Goal: Task Accomplishment & Management: Use online tool/utility

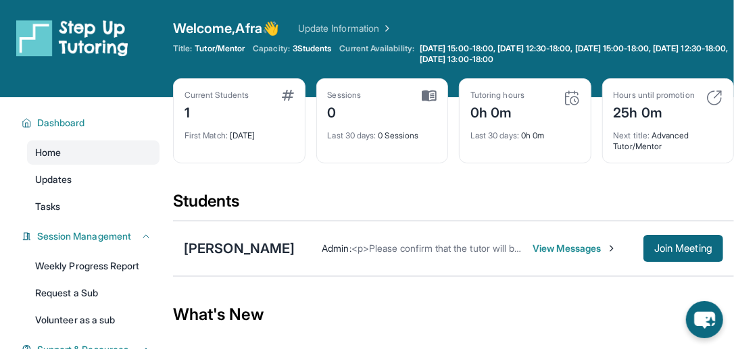
click at [532, 242] on span "View Messages" at bounding box center [574, 249] width 84 height 14
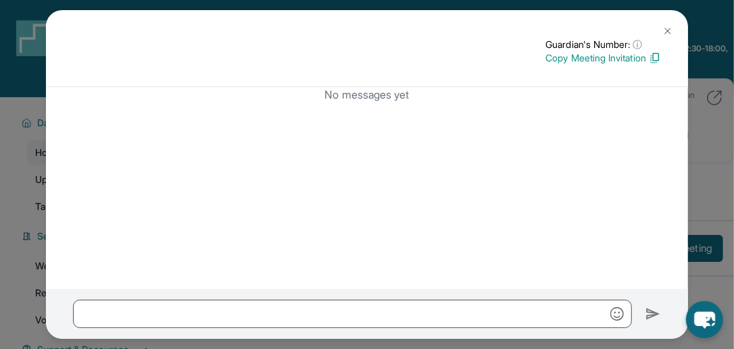
scroll to position [1, 0]
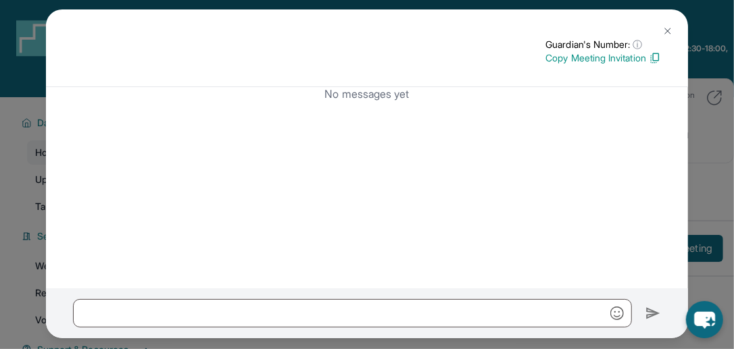
click at [662, 18] on button at bounding box center [667, 31] width 27 height 27
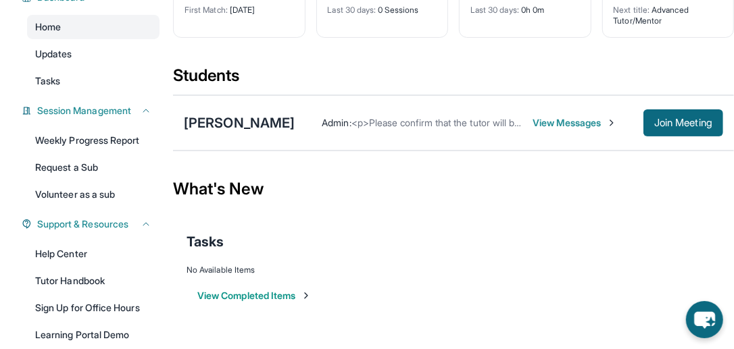
scroll to position [128, 0]
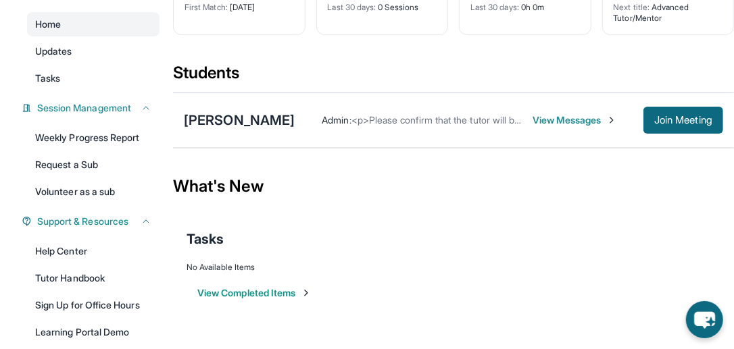
click at [284, 291] on button "View Completed Items" at bounding box center [254, 293] width 114 height 14
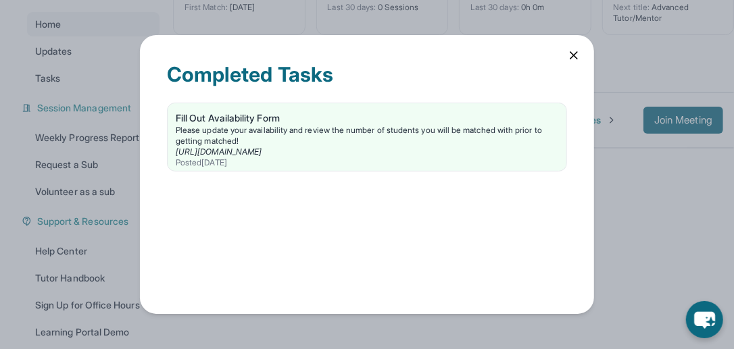
click at [569, 53] on icon at bounding box center [574, 56] width 14 height 14
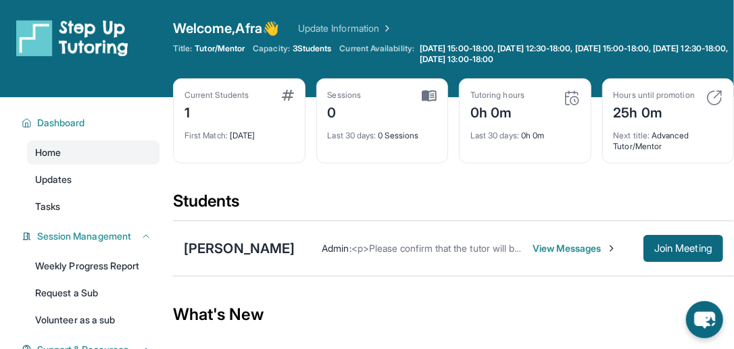
scroll to position [41, 0]
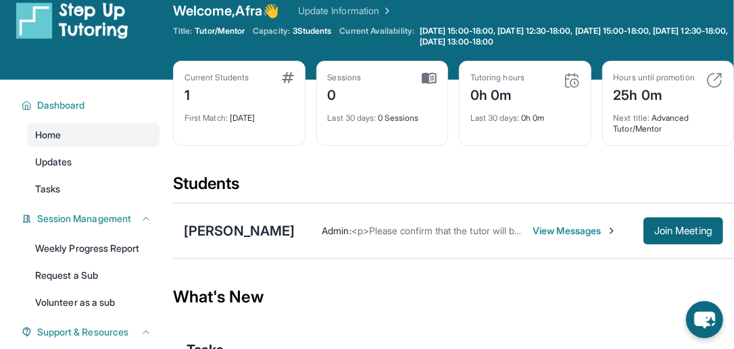
scroll to position [17, 0]
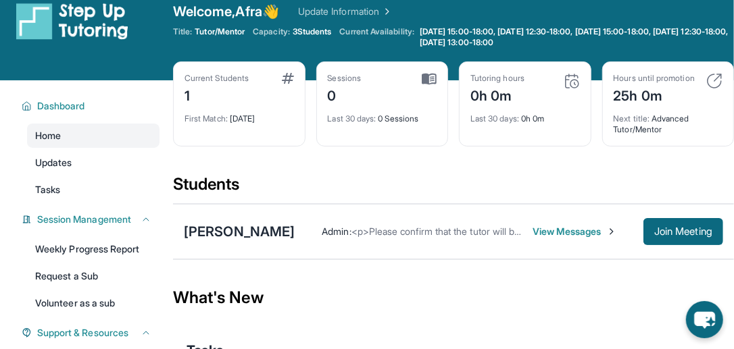
click at [550, 227] on span "View Messages" at bounding box center [574, 232] width 84 height 14
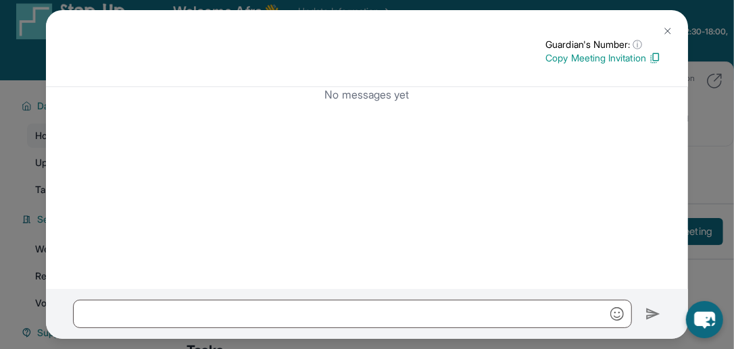
scroll to position [1, 0]
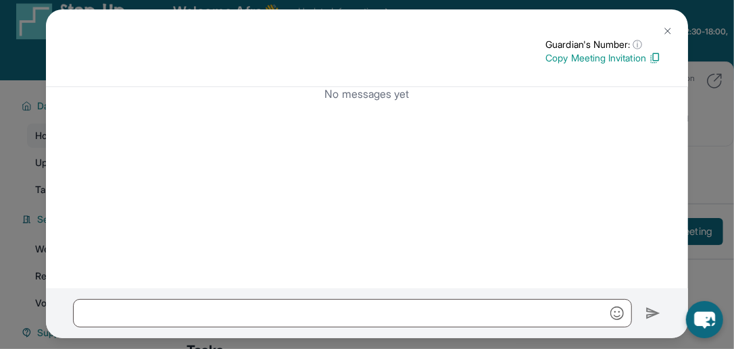
click at [659, 24] on button at bounding box center [667, 31] width 27 height 27
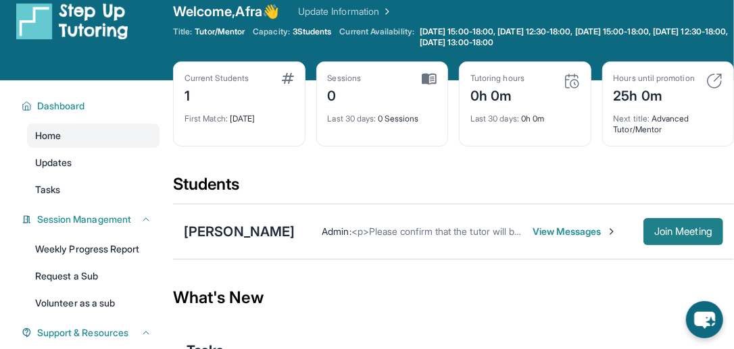
click at [676, 228] on span "Join Meeting" at bounding box center [683, 232] width 58 height 8
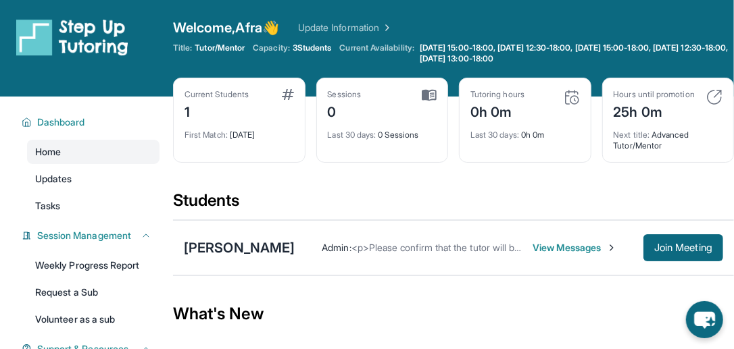
scroll to position [0, 0]
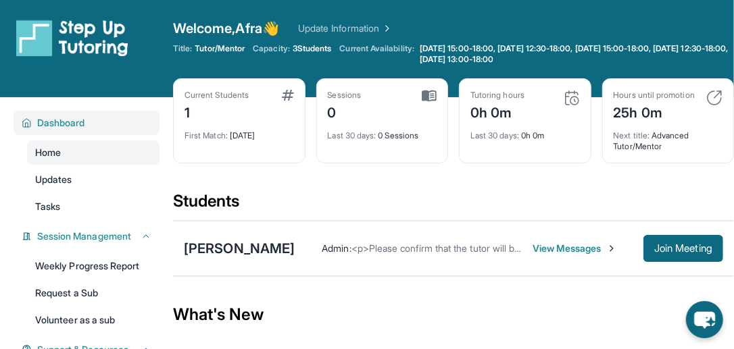
click at [75, 127] on span "Dashboard" at bounding box center [61, 123] width 48 height 14
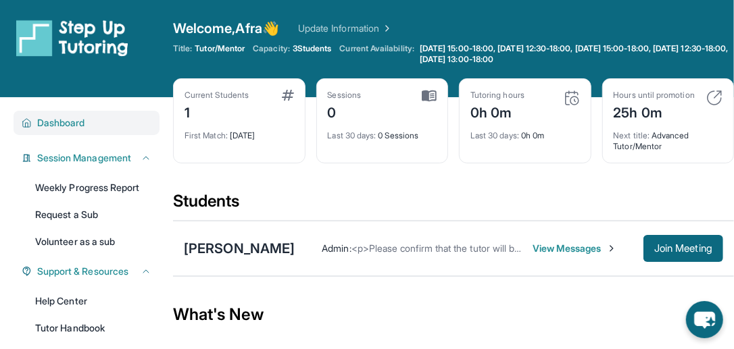
click at [75, 127] on span "Dashboard" at bounding box center [61, 123] width 48 height 14
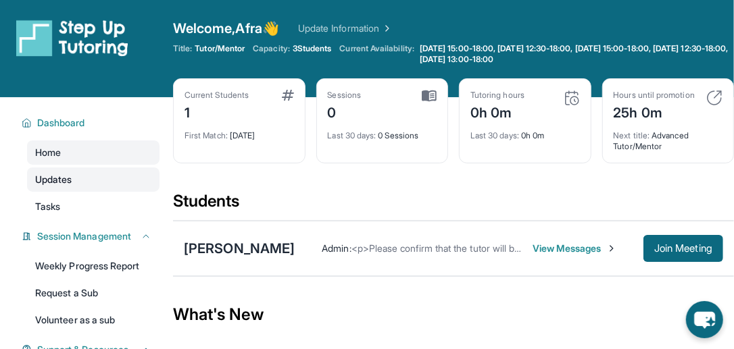
click at [63, 184] on span "Updates" at bounding box center [53, 180] width 37 height 14
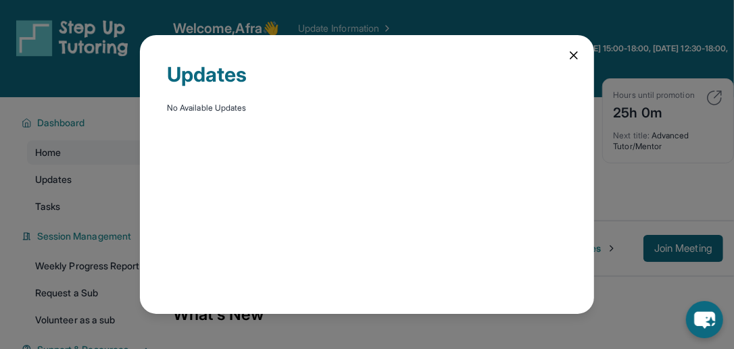
click at [574, 51] on icon at bounding box center [574, 56] width 14 height 14
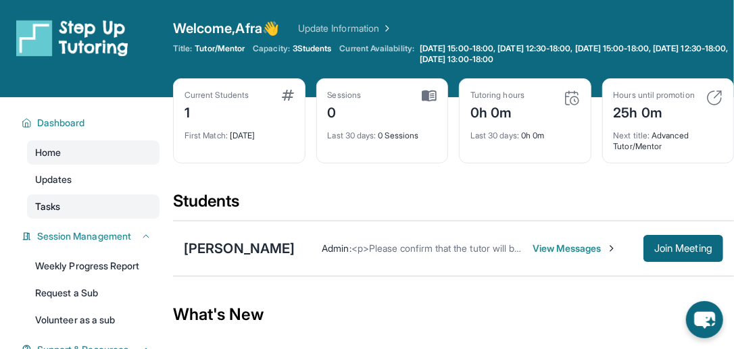
click at [41, 213] on link "Tasks" at bounding box center [93, 207] width 132 height 24
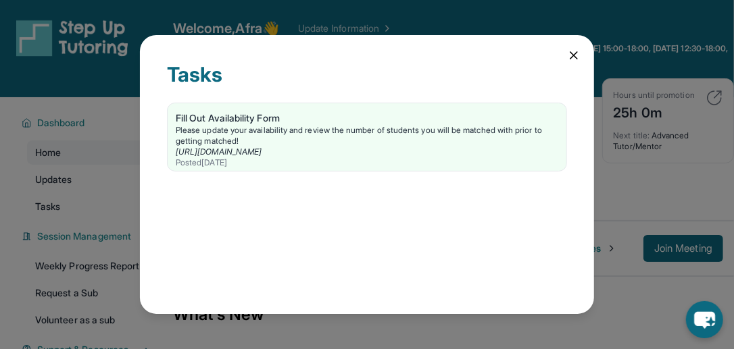
click at [571, 53] on icon at bounding box center [573, 55] width 7 height 7
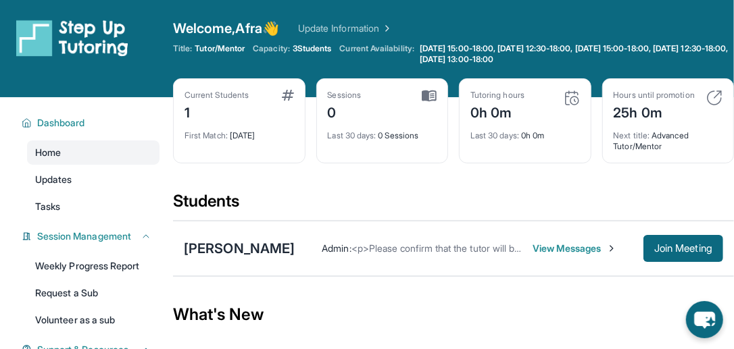
click at [377, 20] on div "Welcome, Afra 👋 Update Information" at bounding box center [453, 28] width 561 height 19
click at [384, 24] on link "Update Information" at bounding box center [345, 29] width 95 height 14
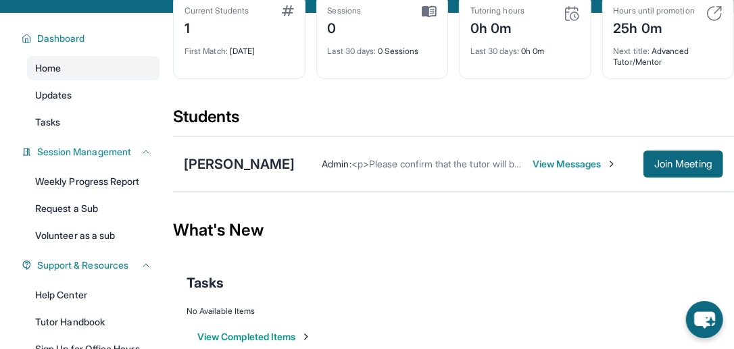
scroll to position [82, 0]
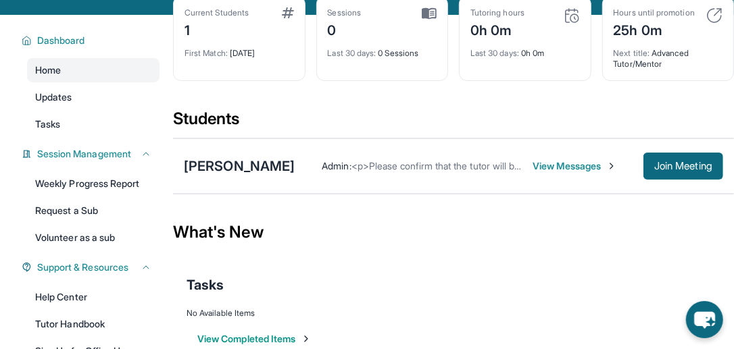
drag, startPoint x: 394, startPoint y: 163, endPoint x: 347, endPoint y: 164, distance: 46.6
drag, startPoint x: 347, startPoint y: 164, endPoint x: 306, endPoint y: 134, distance: 50.8
click at [306, 134] on div "Students" at bounding box center [453, 123] width 561 height 30
click at [606, 163] on img at bounding box center [611, 166] width 11 height 11
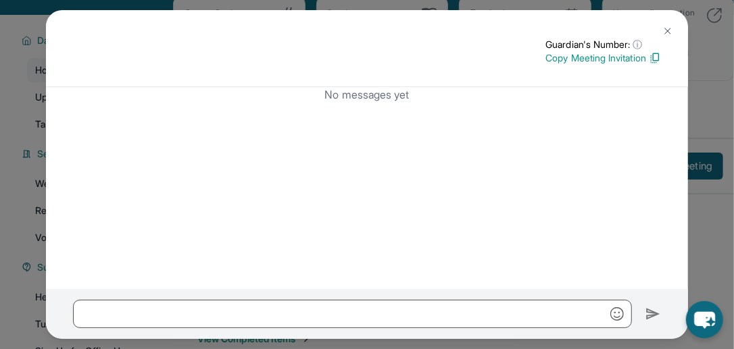
scroll to position [1, 0]
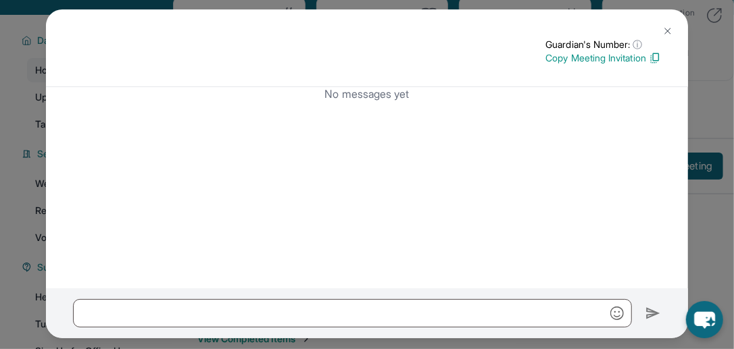
click at [648, 53] on img at bounding box center [654, 58] width 12 height 12
click at [663, 27] on img at bounding box center [667, 31] width 11 height 11
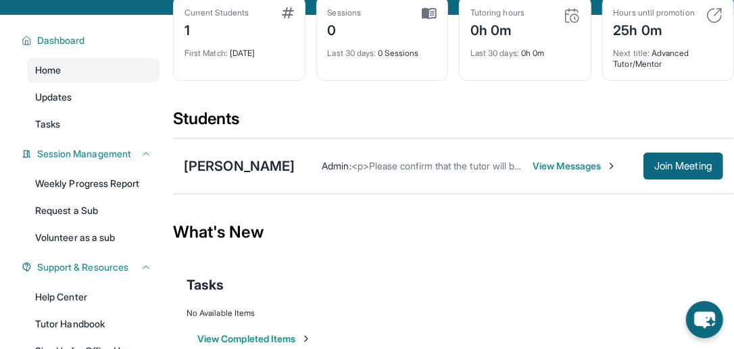
click at [687, 180] on div "[PERSON_NAME] Admin : <p>Please confirm that the tutor will be able to attend y…" at bounding box center [453, 165] width 561 height 55
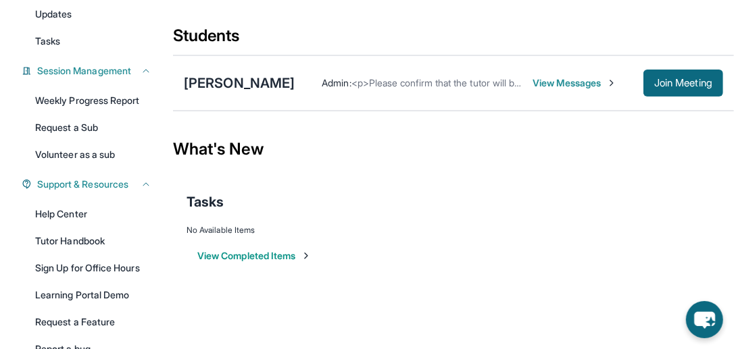
scroll to position [0, 0]
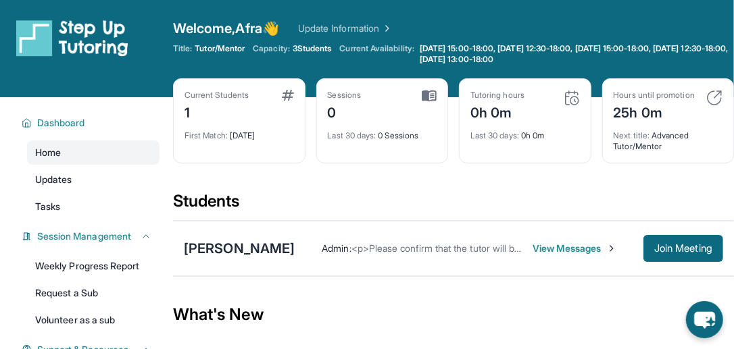
click at [542, 249] on span "View Messages" at bounding box center [574, 249] width 84 height 14
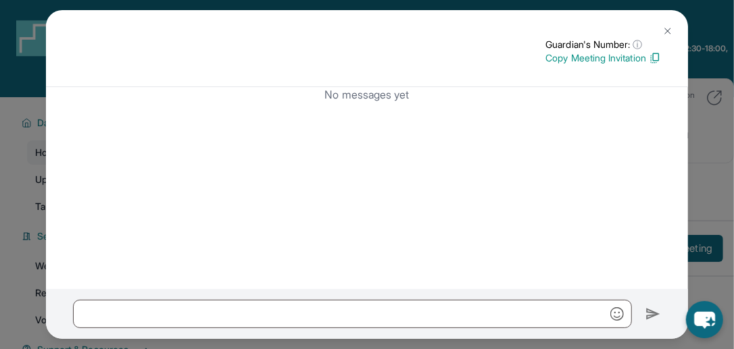
scroll to position [1, 0]
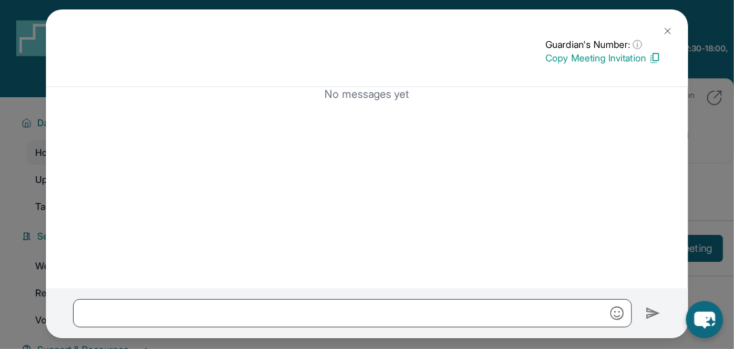
click at [665, 27] on img at bounding box center [667, 31] width 11 height 11
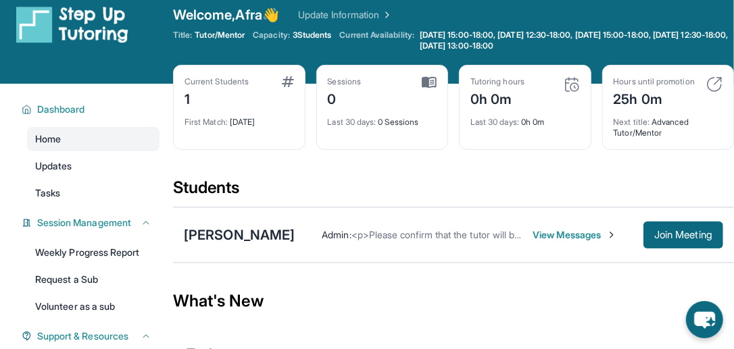
scroll to position [14, 0]
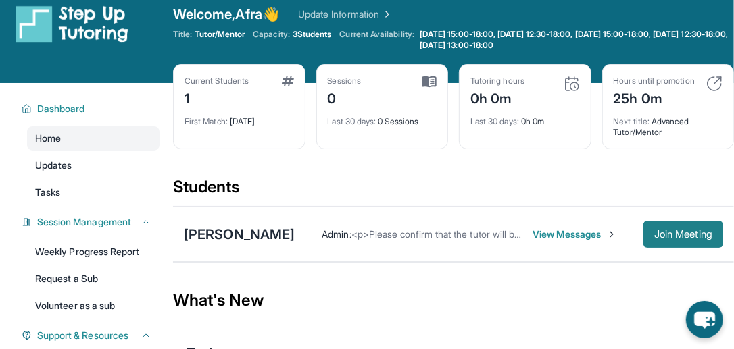
click at [656, 233] on span "Join Meeting" at bounding box center [683, 234] width 58 height 8
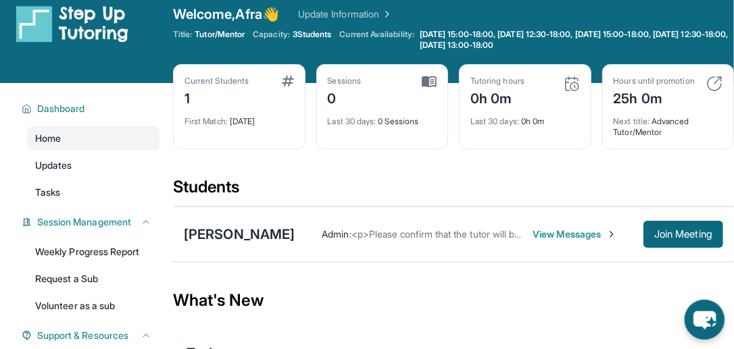
click at [698, 318] on icon "chat-button" at bounding box center [704, 320] width 22 height 18
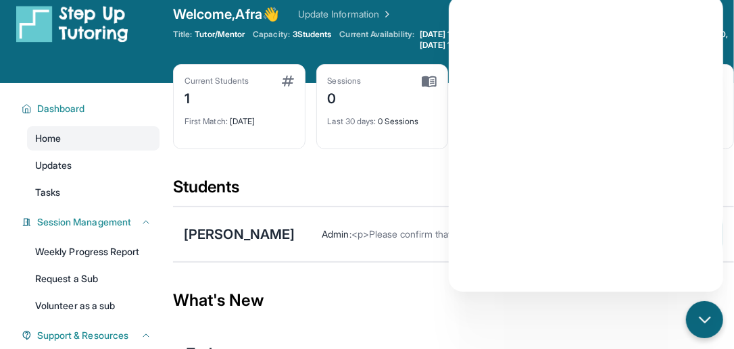
click at [381, 177] on div "Students" at bounding box center [453, 191] width 561 height 30
click at [702, 321] on icon "chat-button" at bounding box center [703, 319] width 11 height 5
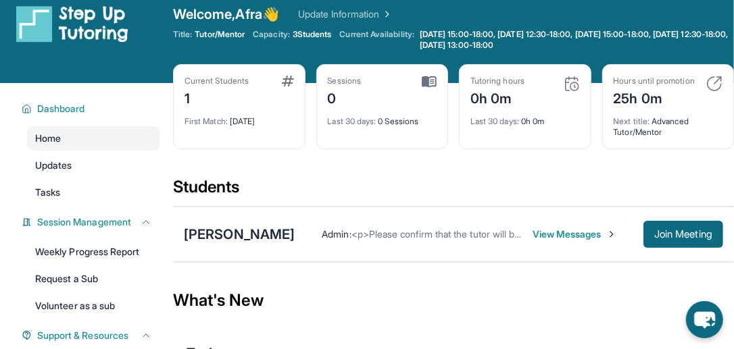
click at [505, 174] on div "Current Students 1 First Match : [DATE] Sessions 0 Last 30 days : 0 Sessions Tu…" at bounding box center [453, 120] width 561 height 112
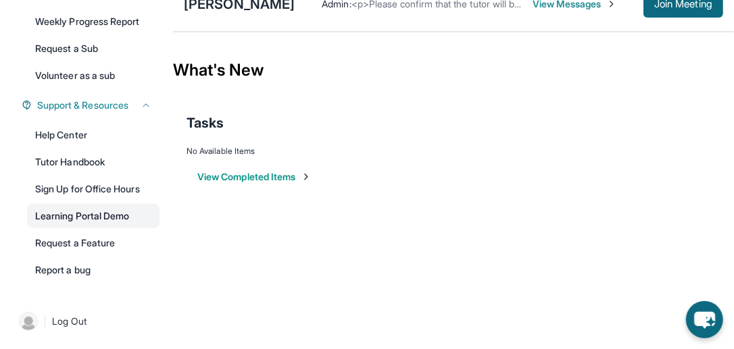
click at [119, 215] on link "Learning Portal Demo" at bounding box center [93, 216] width 132 height 24
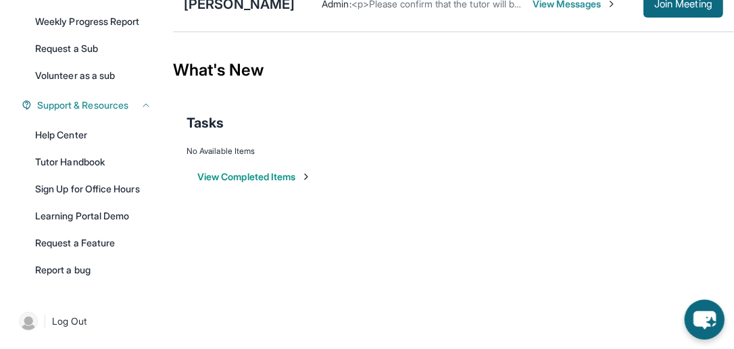
click at [711, 310] on icon "chat-button" at bounding box center [704, 320] width 40 height 40
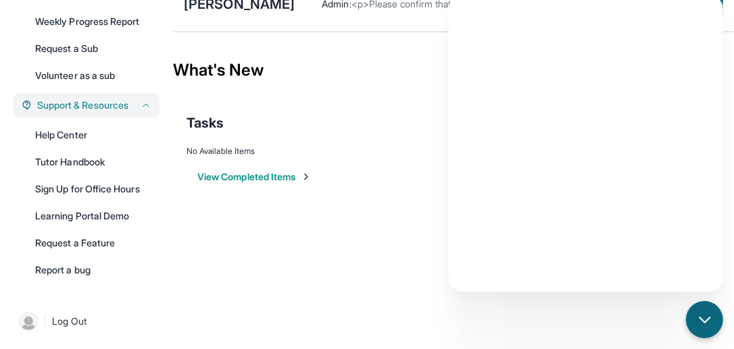
click at [77, 97] on div "Support & Resources" at bounding box center [87, 105] width 146 height 24
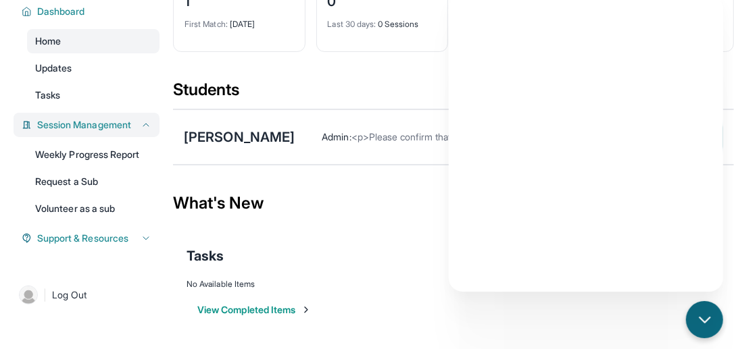
scroll to position [112, 0]
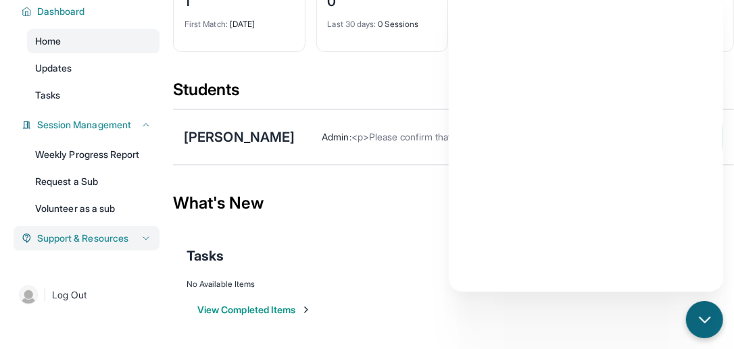
click at [141, 251] on div "Support & Resources" at bounding box center [87, 238] width 146 height 24
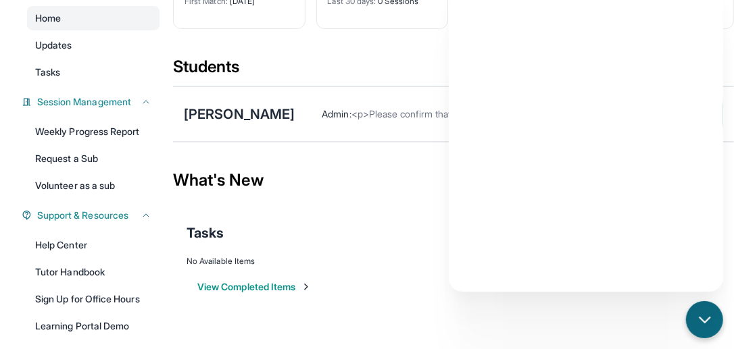
scroll to position [245, 0]
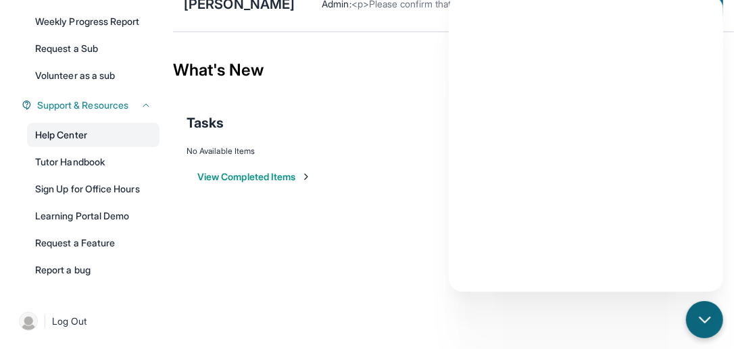
click at [55, 128] on link "Help Center" at bounding box center [93, 135] width 132 height 24
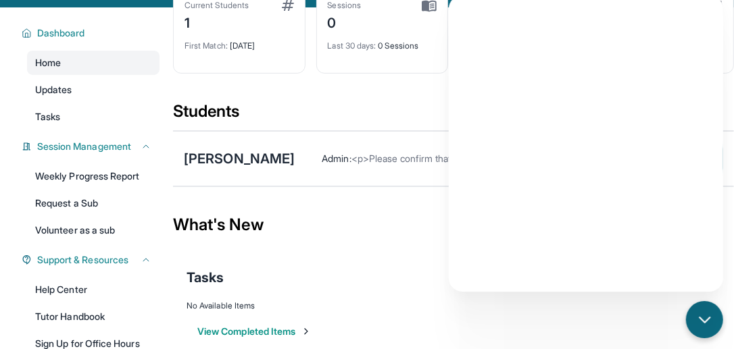
scroll to position [87, 0]
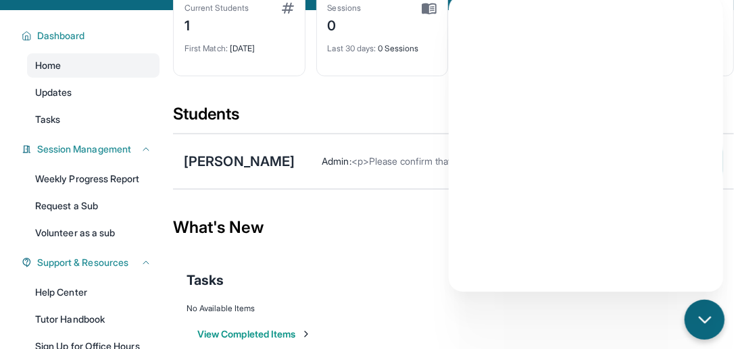
click at [700, 316] on icon "chat-button" at bounding box center [705, 320] width 18 height 18
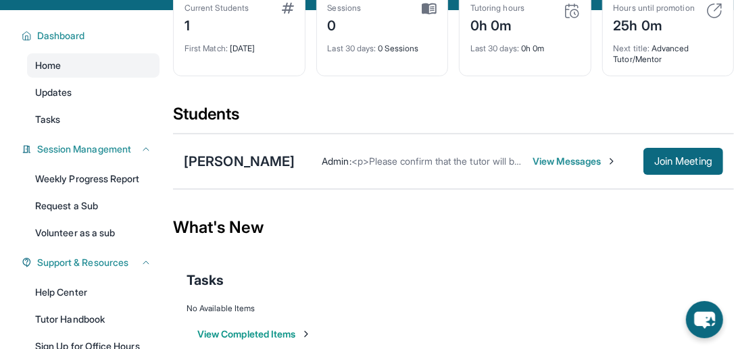
scroll to position [0, 0]
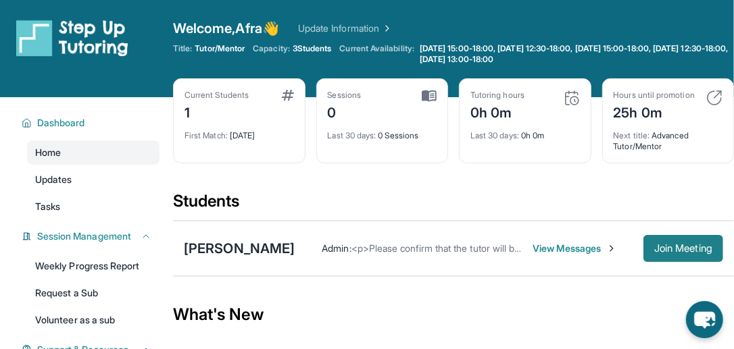
click at [677, 245] on span "Join Meeting" at bounding box center [683, 249] width 58 height 8
click at [659, 245] on span "Join Meeting" at bounding box center [683, 249] width 58 height 8
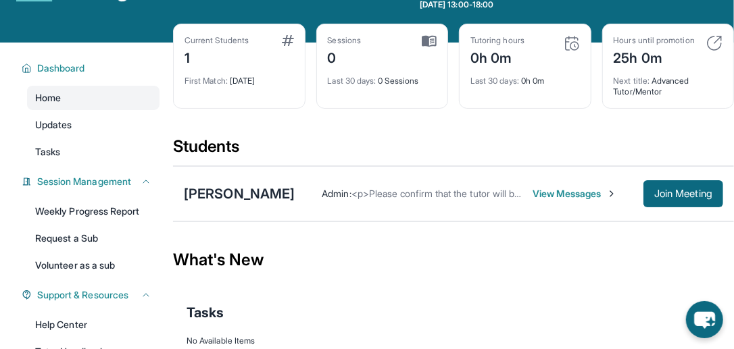
scroll to position [28, 0]
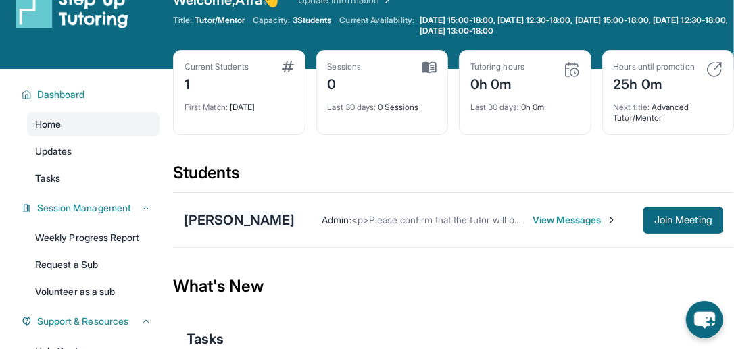
click at [232, 222] on div "[PERSON_NAME]" at bounding box center [239, 220] width 111 height 19
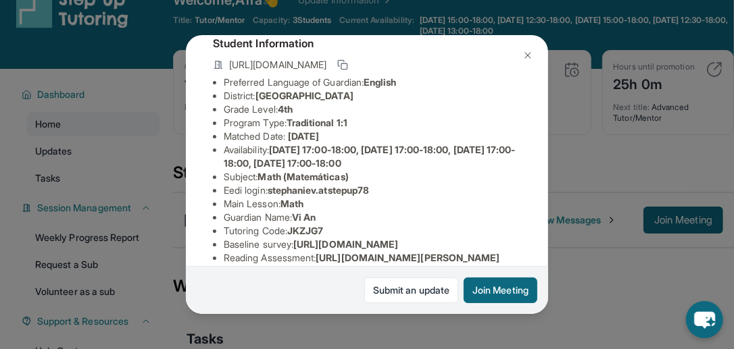
scroll to position [82, 0]
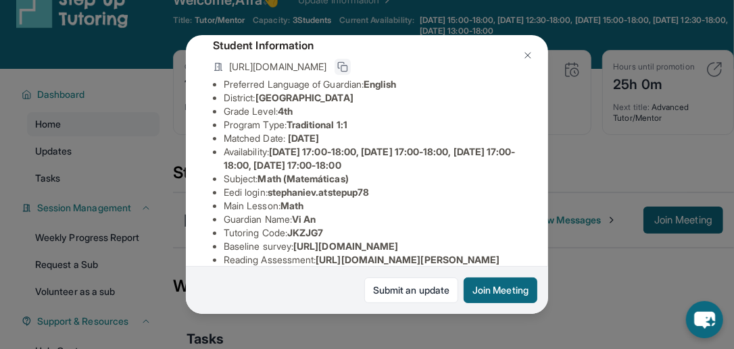
click at [348, 72] on icon at bounding box center [342, 66] width 11 height 11
drag, startPoint x: 336, startPoint y: 243, endPoint x: 293, endPoint y: 243, distance: 42.6
click at [293, 240] on li "Tutoring Code : JKZJG7" at bounding box center [372, 233] width 297 height 14
copy span "JKZJG7"
